Goal: Task Accomplishment & Management: Manage account settings

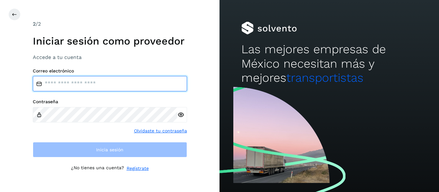
type input "**********"
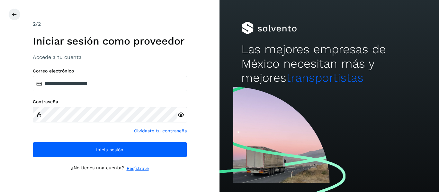
click at [127, 70] on label "Correo electrónico" at bounding box center [110, 70] width 154 height 5
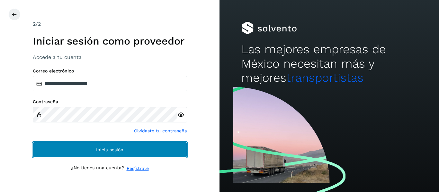
click at [111, 150] on span "Inicia sesión" at bounding box center [109, 150] width 27 height 4
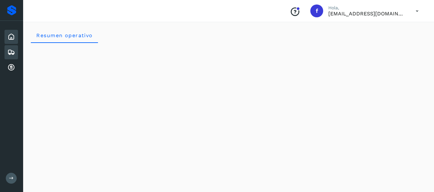
click at [11, 52] on icon at bounding box center [11, 52] width 8 height 8
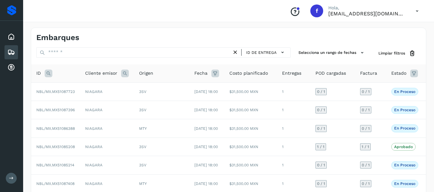
click at [415, 74] on icon at bounding box center [414, 74] width 8 height 8
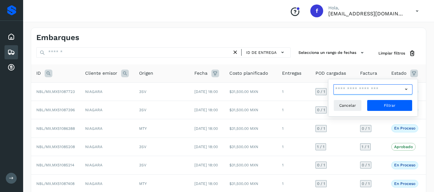
click at [365, 92] on input "text" at bounding box center [367, 89] width 69 height 10
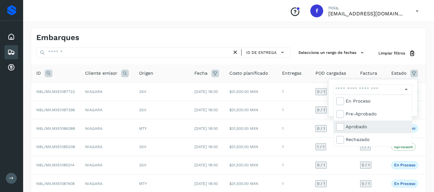
click at [363, 130] on div "Aprobado" at bounding box center [377, 126] width 64 height 7
type input "**********"
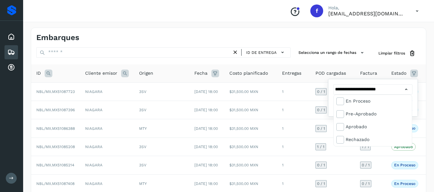
click at [397, 87] on div at bounding box center [217, 96] width 434 height 192
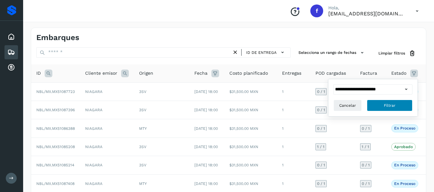
click at [401, 104] on button "Filtrar" at bounding box center [390, 106] width 46 height 12
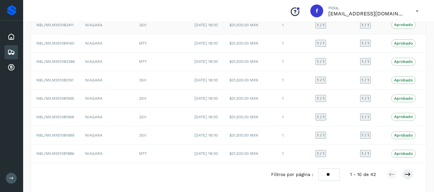
scroll to position [161, 0]
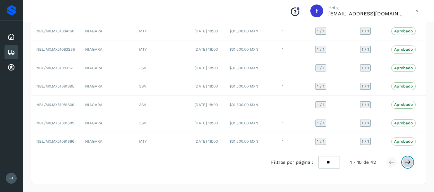
click at [405, 166] on icon at bounding box center [407, 162] width 6 height 6
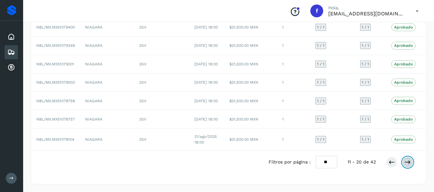
click at [404, 166] on icon at bounding box center [407, 162] width 6 height 6
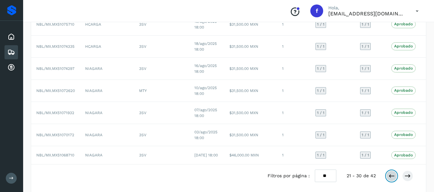
click at [389, 179] on icon at bounding box center [391, 176] width 6 height 6
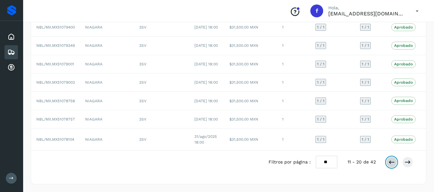
scroll to position [183, 0]
click at [385, 164] on div "Filtros por página : ** ** ** 11 - 20 de 42" at bounding box center [345, 162] width 155 height 13
click at [388, 162] on icon at bounding box center [391, 162] width 6 height 6
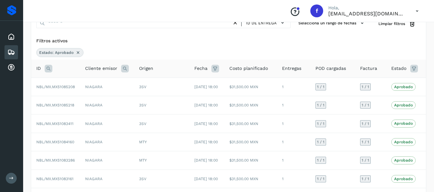
scroll to position [22, 0]
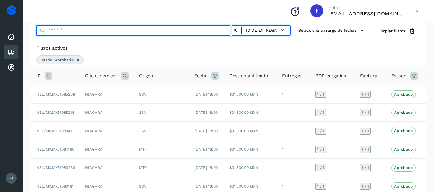
click at [104, 31] on input "text" at bounding box center [134, 30] width 196 height 10
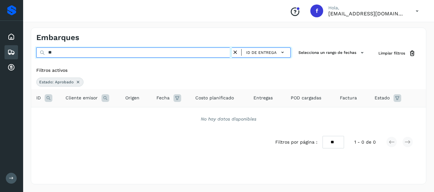
scroll to position [0, 0]
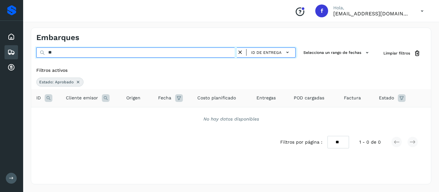
type input "*"
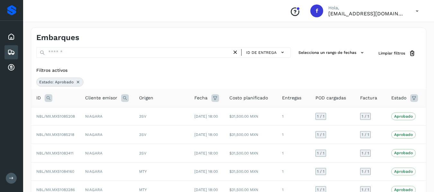
click at [47, 98] on icon at bounding box center [49, 98] width 8 height 8
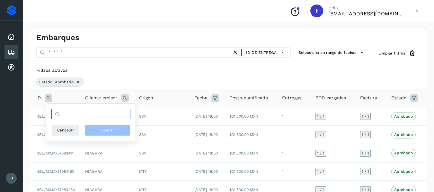
click at [65, 112] on input "text" at bounding box center [90, 114] width 79 height 10
type input "********"
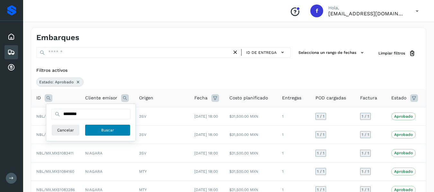
click at [117, 127] on button "Buscar" at bounding box center [108, 131] width 46 height 12
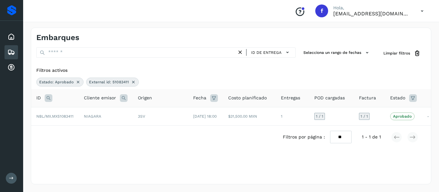
click at [131, 81] on icon at bounding box center [133, 82] width 5 height 5
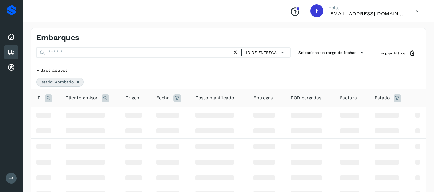
click at [51, 98] on icon at bounding box center [49, 98] width 8 height 8
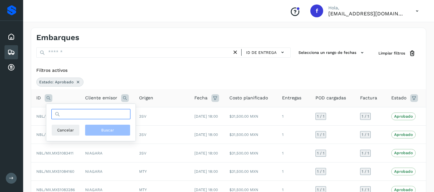
click at [82, 117] on input "text" at bounding box center [90, 114] width 79 height 10
type input "********"
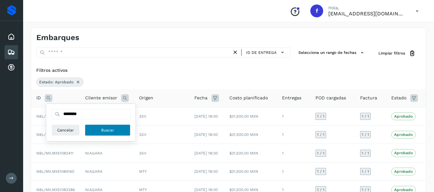
click at [112, 134] on button "Buscar" at bounding box center [108, 131] width 46 height 12
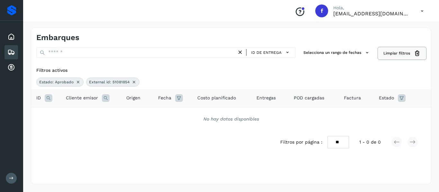
click at [390, 55] on span "Limpiar filtros" at bounding box center [396, 53] width 27 height 6
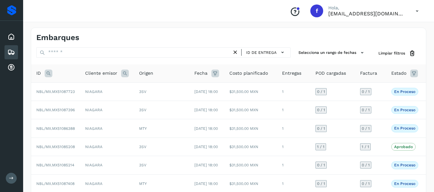
click at [410, 72] on icon at bounding box center [414, 74] width 8 height 8
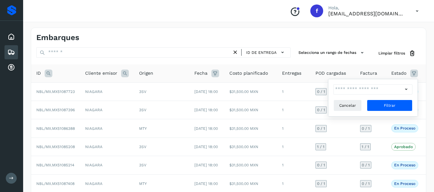
click at [406, 85] on div at bounding box center [408, 89] width 10 height 10
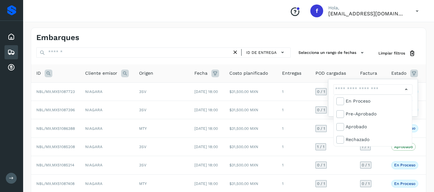
click at [48, 73] on div at bounding box center [217, 96] width 434 height 192
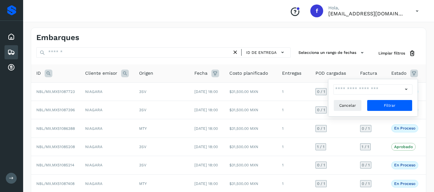
click at [50, 72] on icon at bounding box center [49, 74] width 8 height 8
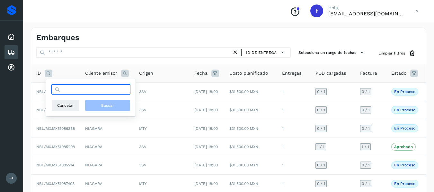
click at [86, 94] on input "text" at bounding box center [90, 89] width 79 height 10
type input "********"
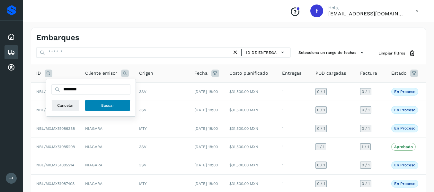
click at [114, 103] on span "Buscar" at bounding box center [107, 106] width 13 height 6
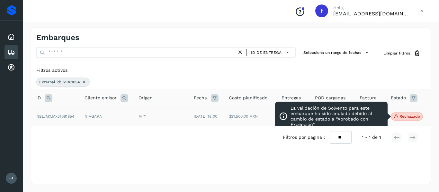
click at [401, 117] on p "Rechazado" at bounding box center [409, 116] width 21 height 4
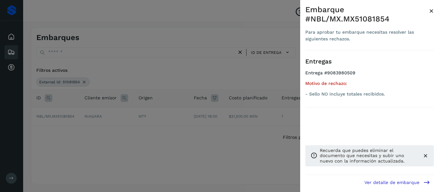
click at [429, 13] on span "×" at bounding box center [431, 10] width 5 height 9
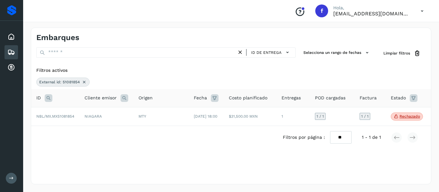
click at [84, 83] on icon at bounding box center [84, 82] width 5 height 5
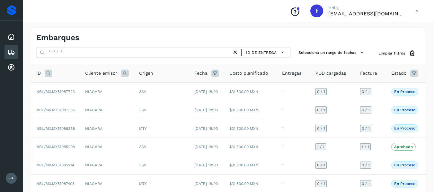
click at [47, 75] on icon at bounding box center [49, 74] width 8 height 8
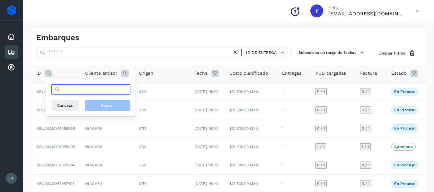
click at [89, 91] on input "text" at bounding box center [90, 89] width 79 height 10
type input "********"
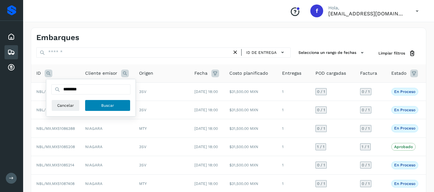
click at [99, 102] on button "Buscar" at bounding box center [108, 106] width 46 height 12
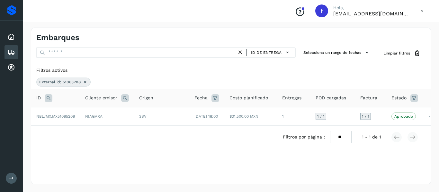
click at [84, 83] on icon at bounding box center [85, 82] width 5 height 5
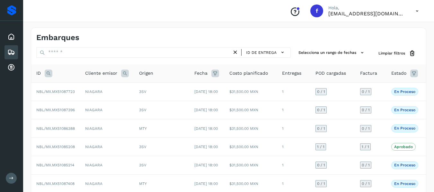
click at [49, 75] on icon at bounding box center [49, 74] width 8 height 8
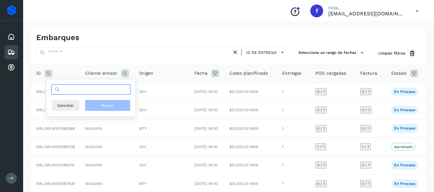
click at [91, 92] on input "text" at bounding box center [90, 89] width 79 height 10
type input "********"
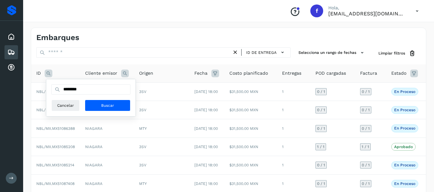
click at [108, 112] on div "******** Cancelar Buscar" at bounding box center [90, 97] width 89 height 37
click at [109, 108] on span "Buscar" at bounding box center [107, 106] width 13 height 6
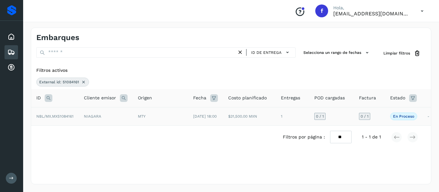
click at [62, 121] on td "NBL/MX.MX51084161" at bounding box center [55, 116] width 48 height 18
click at [62, 119] on span "NBL/MX.MX51084161" at bounding box center [54, 116] width 37 height 4
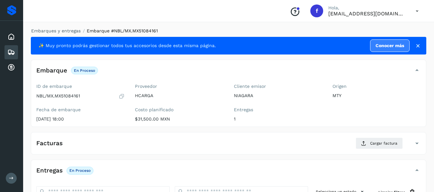
click at [13, 48] on icon at bounding box center [11, 52] width 8 height 8
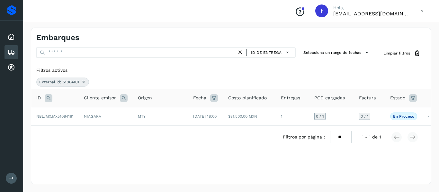
click at [81, 83] on icon at bounding box center [83, 82] width 5 height 5
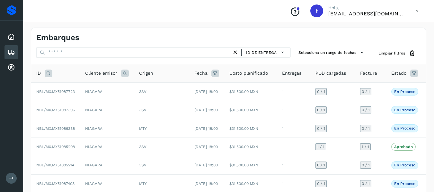
click at [48, 77] on icon at bounding box center [49, 74] width 8 height 8
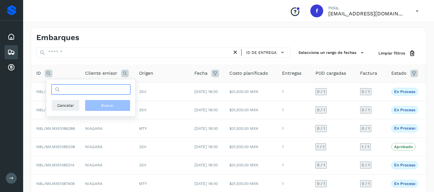
click at [104, 93] on input "text" at bounding box center [90, 89] width 79 height 10
type input "********"
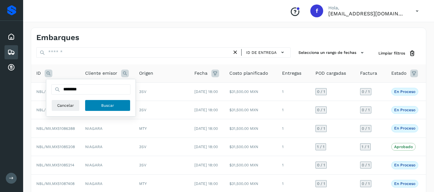
click at [104, 103] on span "Buscar" at bounding box center [107, 106] width 13 height 6
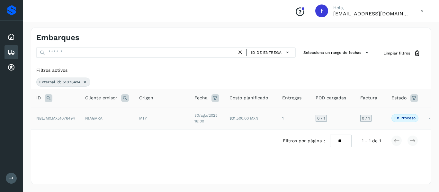
click at [66, 119] on span "NBL/MX.MX51076494" at bounding box center [55, 118] width 39 height 4
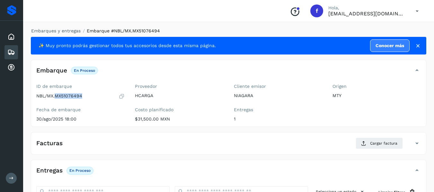
drag, startPoint x: 56, startPoint y: 96, endPoint x: 83, endPoint y: 96, distance: 27.6
click at [83, 96] on div "NBL/MX.MX51076494" at bounding box center [80, 96] width 88 height 6
copy p "MX51076494"
click at [111, 84] on label "ID de embarque" at bounding box center [80, 86] width 88 height 5
drag, startPoint x: 57, startPoint y: 96, endPoint x: 64, endPoint y: 96, distance: 6.7
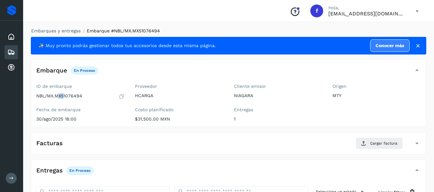
click at [64, 96] on p "NBL/MX.MX51076494" at bounding box center [59, 95] width 46 height 5
click at [54, 101] on div "ID de embarque NBL/MX.MX51076494 Fecha de embarque 30/ago/2025 18:00" at bounding box center [80, 104] width 99 height 46
drag, startPoint x: 56, startPoint y: 96, endPoint x: 81, endPoint y: 95, distance: 25.7
click at [81, 95] on p "NBL/MX.MX51076494" at bounding box center [59, 95] width 46 height 5
copy p "MX51076494"
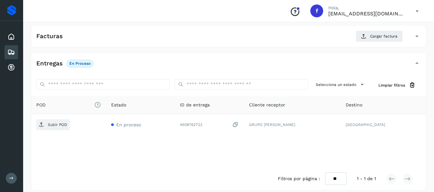
scroll to position [113, 0]
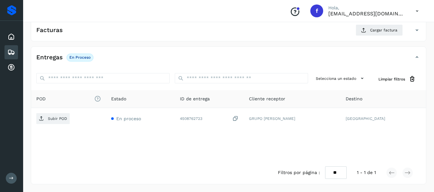
drag, startPoint x: 165, startPoint y: 53, endPoint x: 169, endPoint y: 52, distance: 3.3
click at [166, 53] on div "Entregas En proceso" at bounding box center [222, 57] width 382 height 11
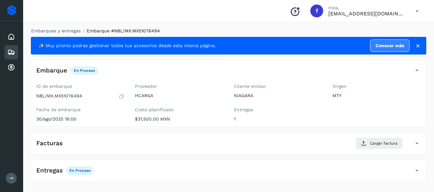
scroll to position [0, 0]
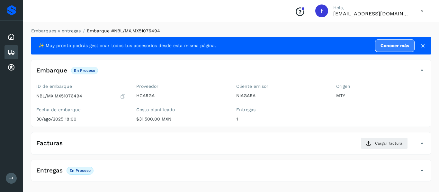
click at [422, 47] on icon at bounding box center [422, 46] width 6 height 6
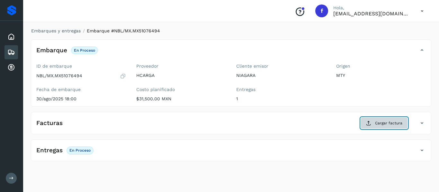
click at [369, 124] on icon at bounding box center [368, 123] width 5 height 5
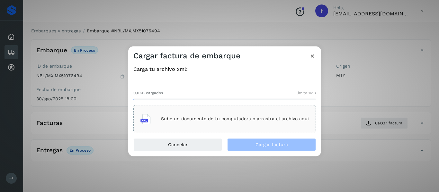
click at [147, 119] on icon at bounding box center [145, 119] width 10 height 10
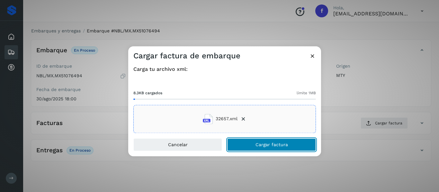
click at [265, 148] on button "Cargar factura" at bounding box center [271, 144] width 89 height 13
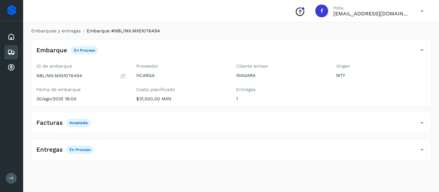
click at [159, 119] on div "Facturas Aceptada" at bounding box center [224, 123] width 387 height 11
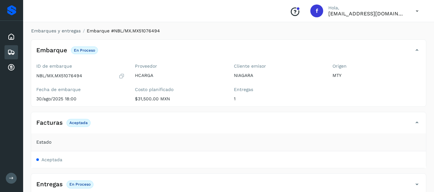
click at [159, 119] on div "Facturas Aceptada" at bounding box center [222, 123] width 382 height 11
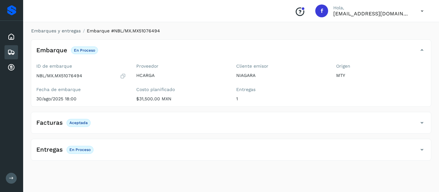
click at [154, 149] on div "Entregas En proceso" at bounding box center [224, 149] width 387 height 11
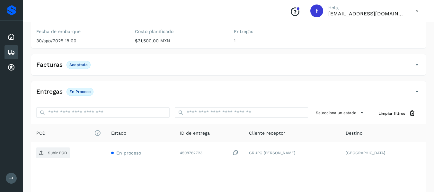
scroll to position [64, 0]
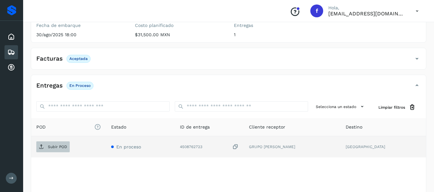
click at [65, 146] on p "Subir POD" at bounding box center [57, 147] width 19 height 4
